Goal: Complete application form

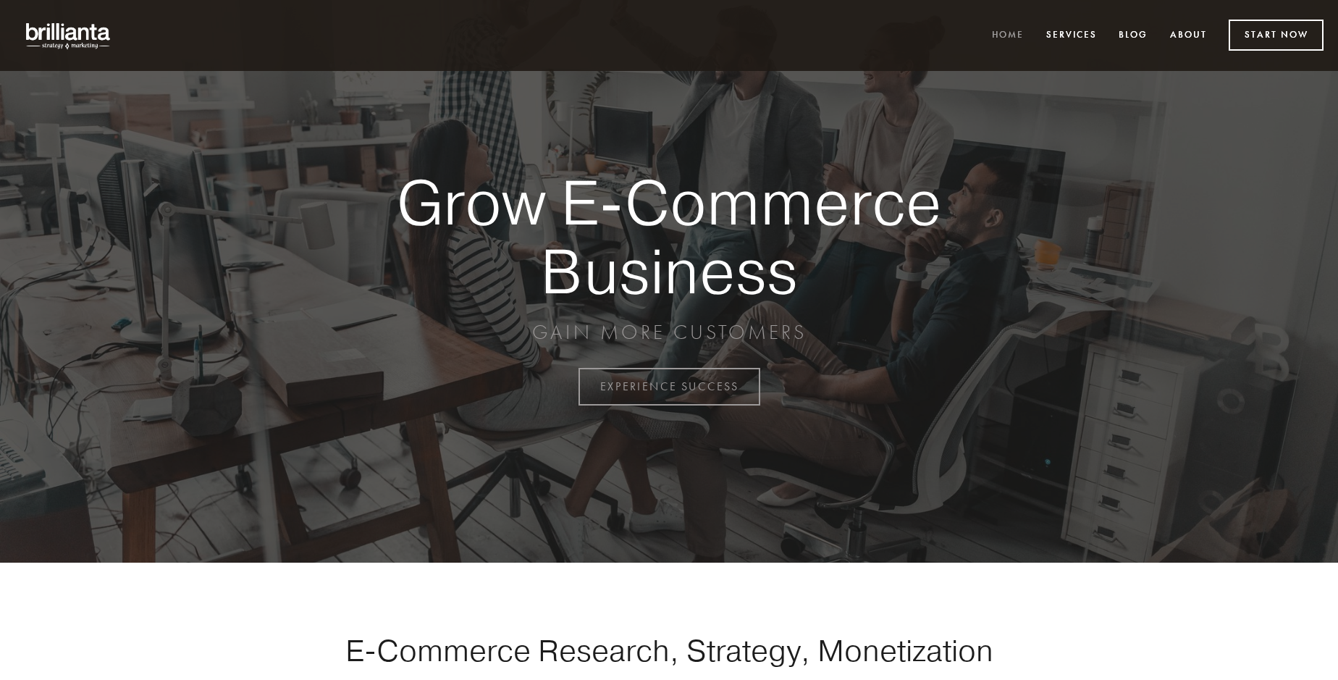
scroll to position [3796, 0]
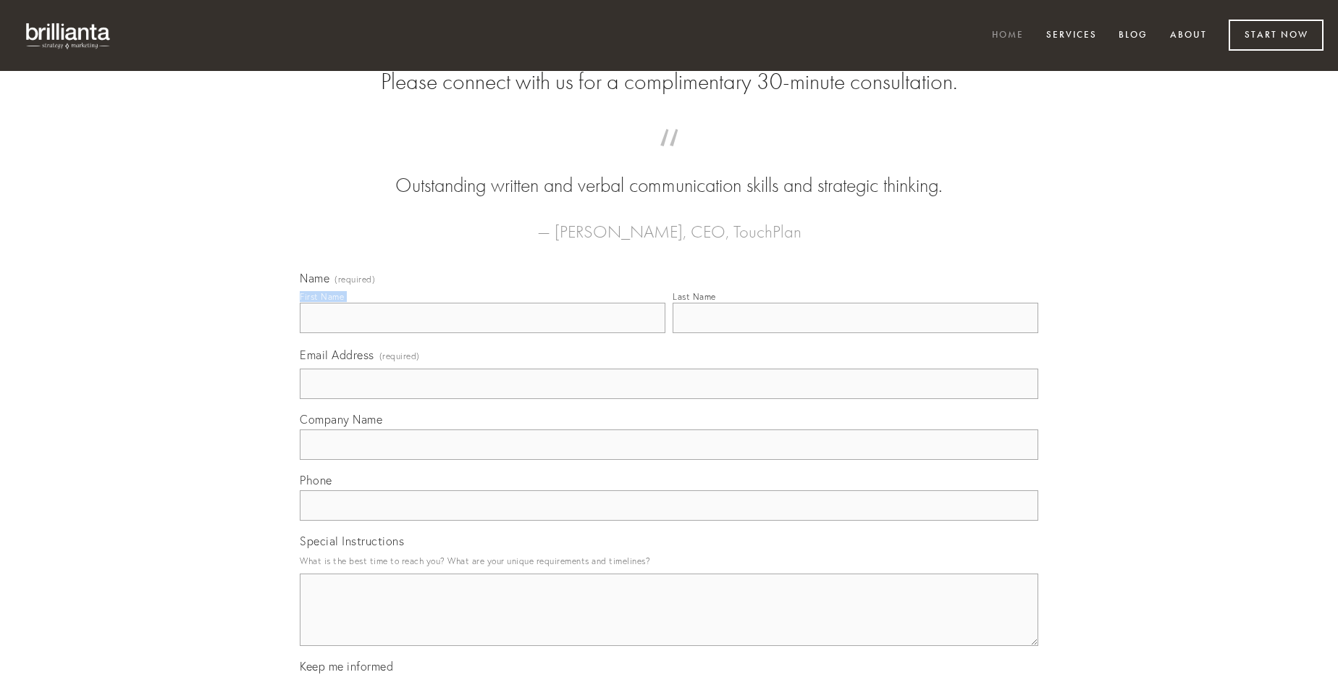
type input "[PERSON_NAME]"
click at [855, 333] on input "Last Name" at bounding box center [856, 318] width 366 height 30
type input "[PERSON_NAME]"
click at [669, 399] on input "Email Address (required)" at bounding box center [669, 384] width 739 height 30
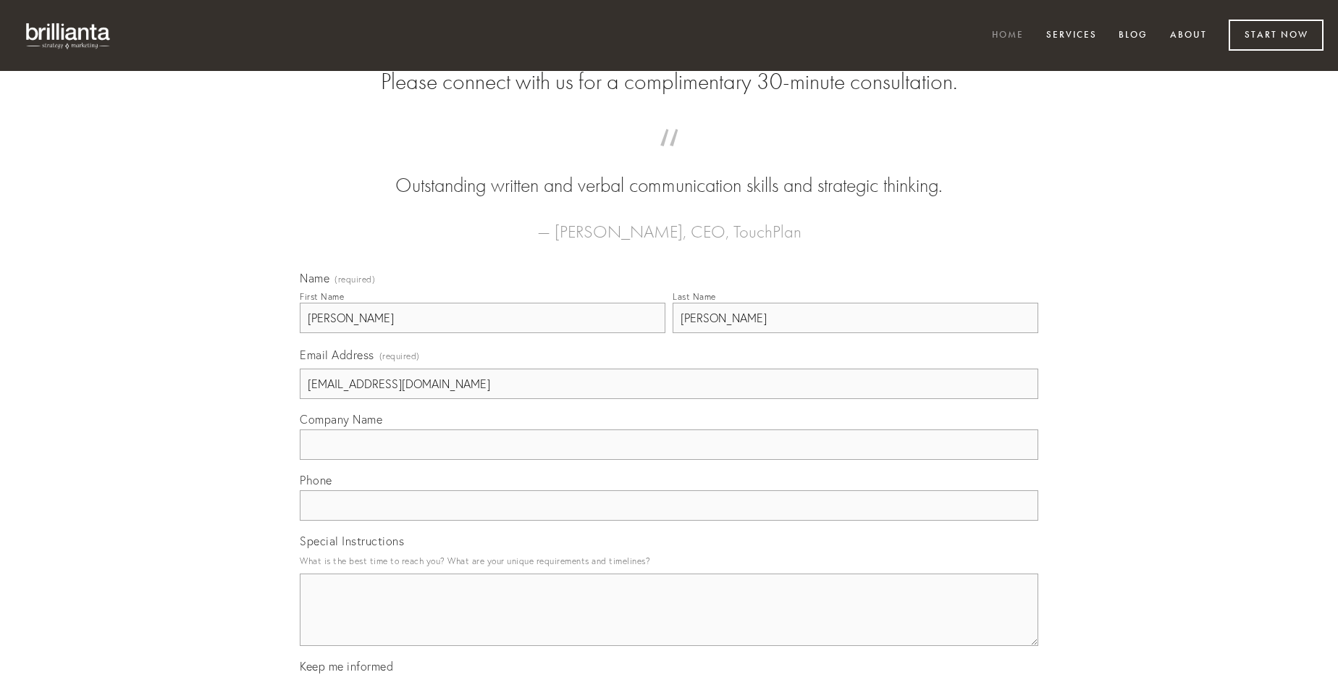
type input "[EMAIL_ADDRESS][DOMAIN_NAME]"
click at [669, 460] on input "Company Name" at bounding box center [669, 444] width 739 height 30
type input "animadverto"
click at [669, 521] on input "text" at bounding box center [669, 505] width 739 height 30
click at [669, 623] on textarea "Special Instructions" at bounding box center [669, 610] width 739 height 72
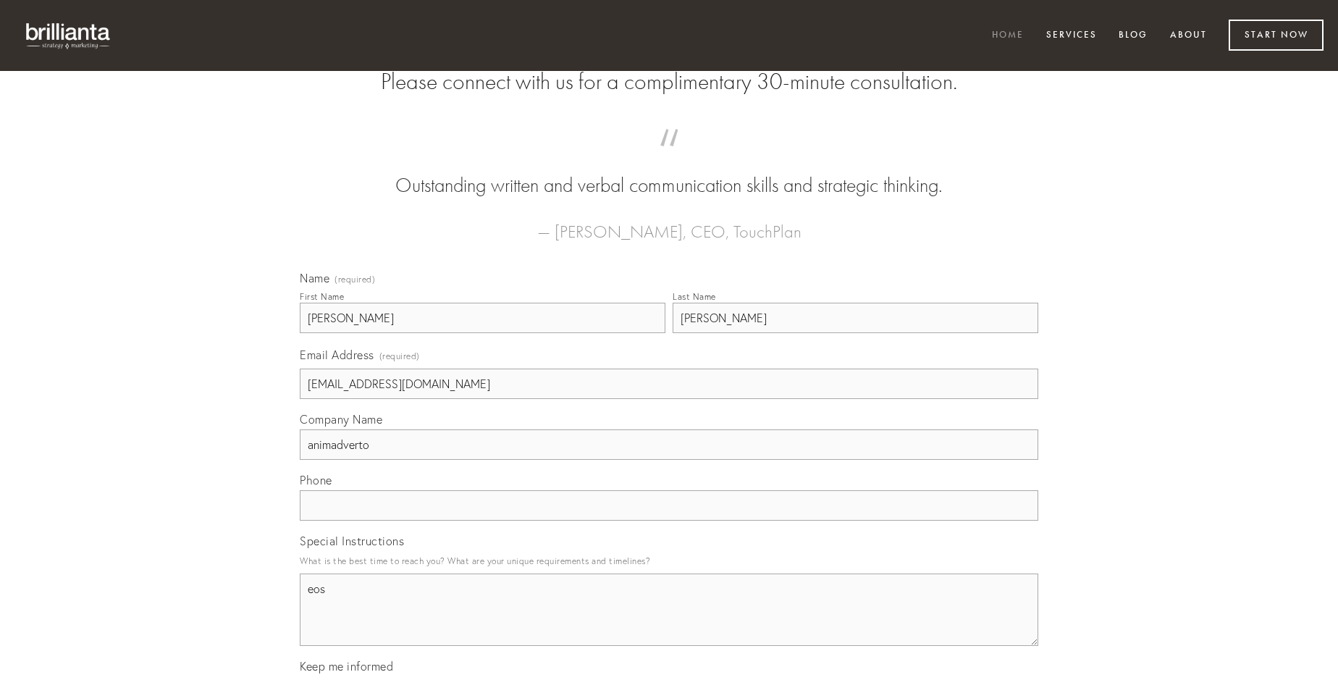
type textarea "eos"
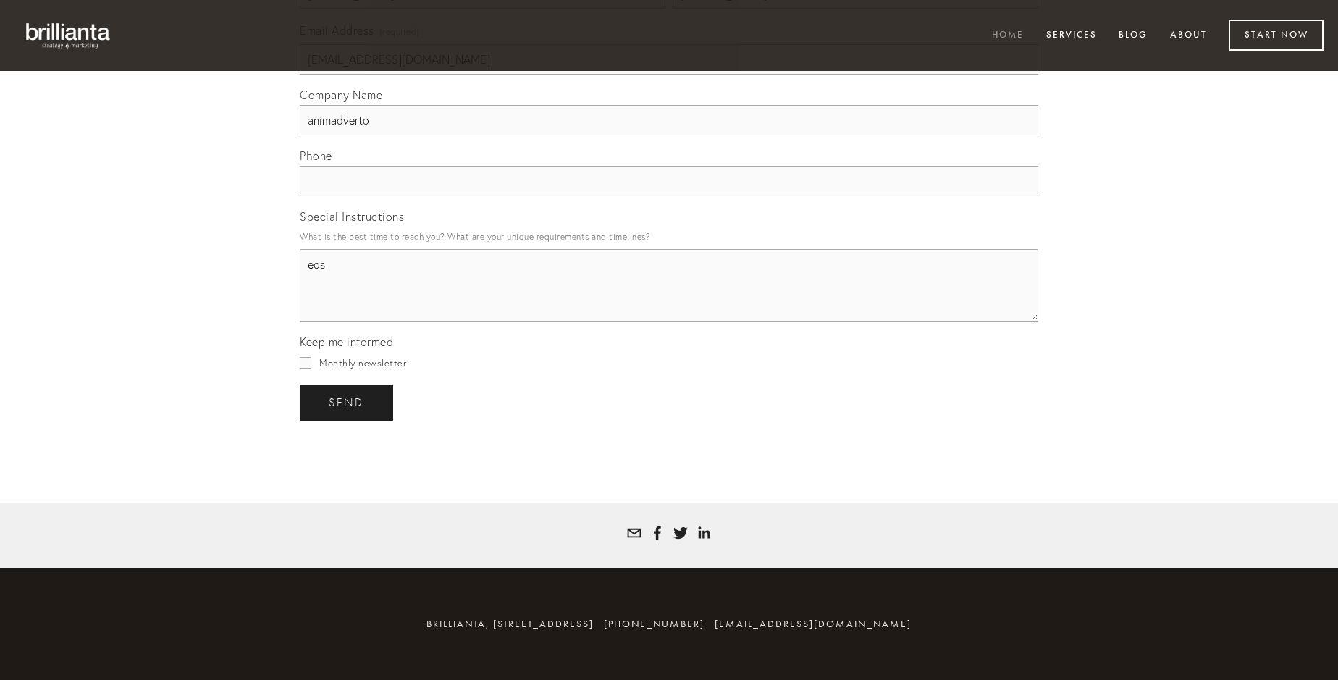
click at [348, 402] on span "send" at bounding box center [346, 402] width 35 height 13
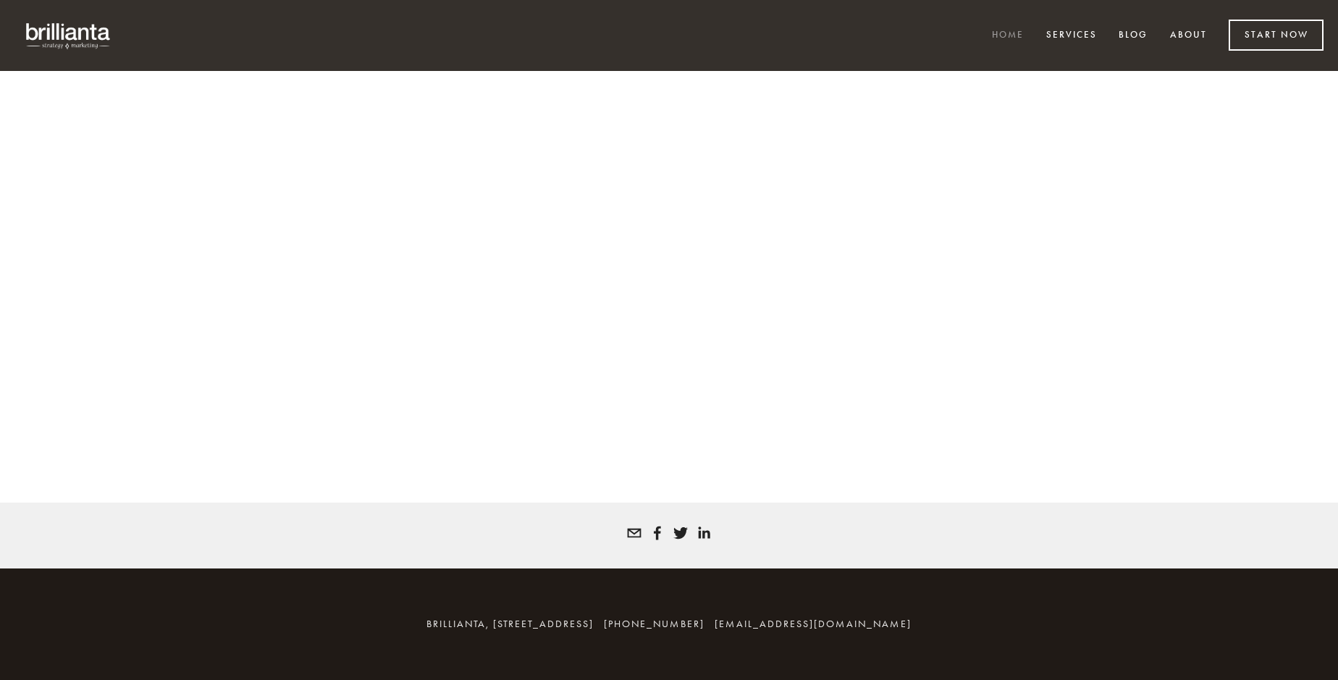
scroll to position [3777, 0]
